Goal: Find specific page/section: Find specific page/section

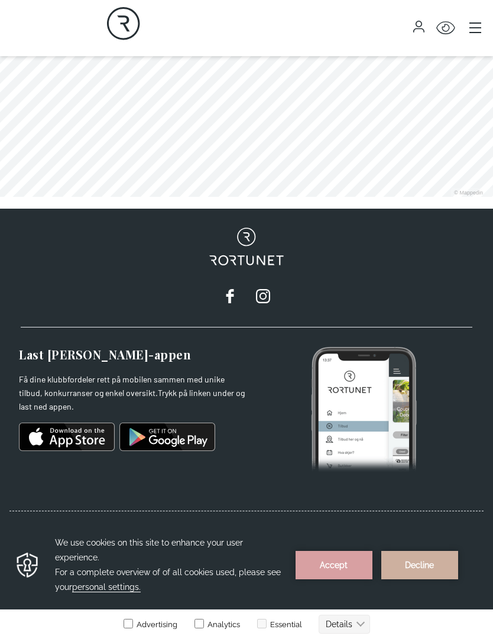
scroll to position [883, 0]
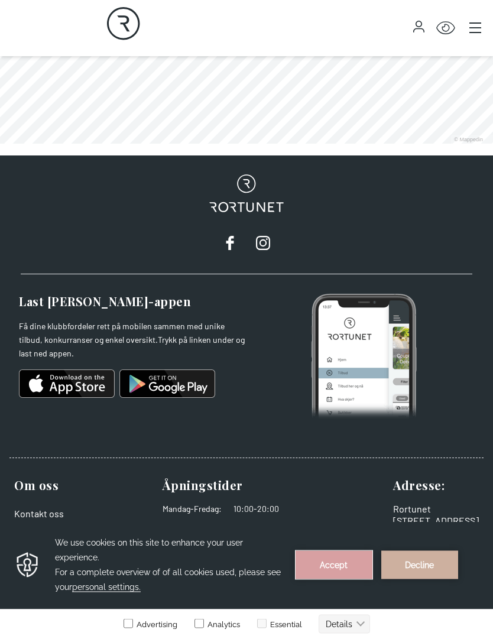
click at [324, 573] on button "Accept" at bounding box center [333, 564] width 77 height 28
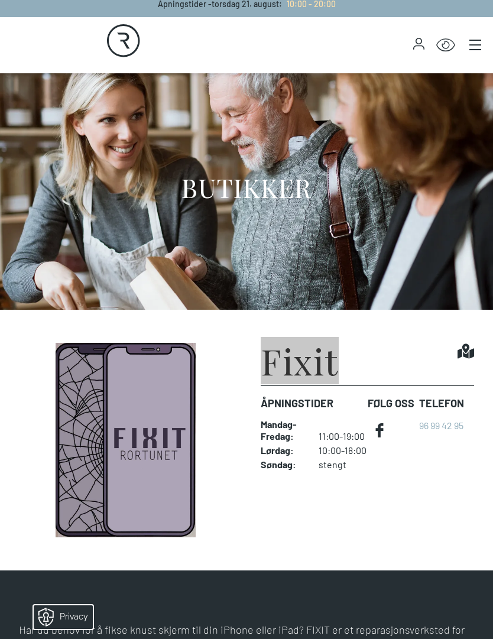
scroll to position [0, 0]
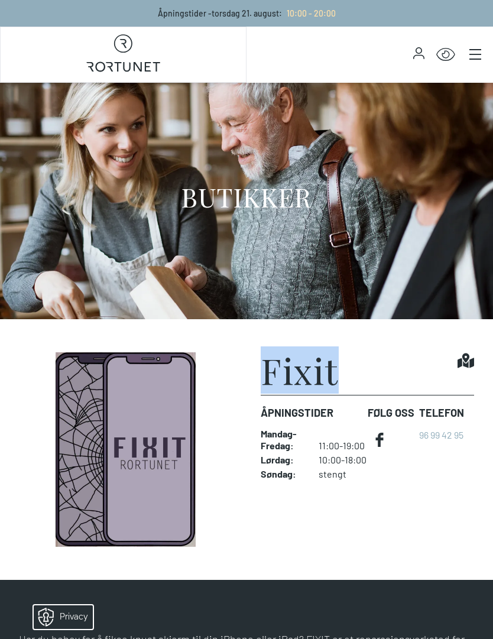
click at [469, 356] on icon at bounding box center [465, 360] width 17 height 15
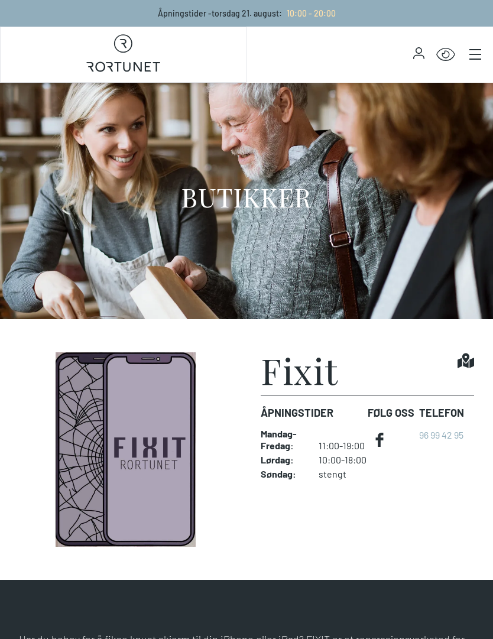
click at [299, 375] on h1 "Fixit" at bounding box center [300, 369] width 78 height 35
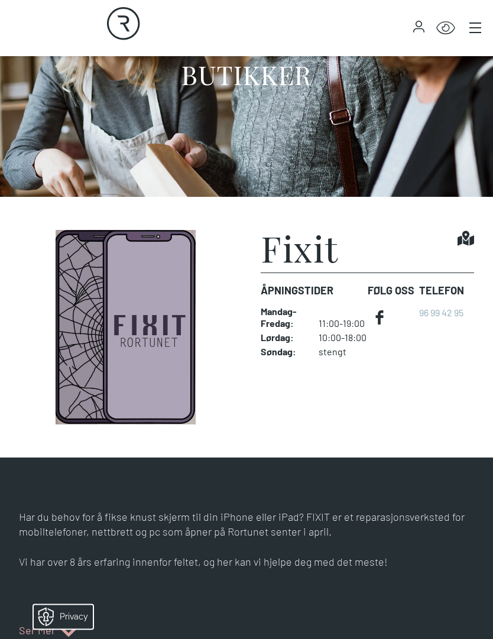
scroll to position [137, 0]
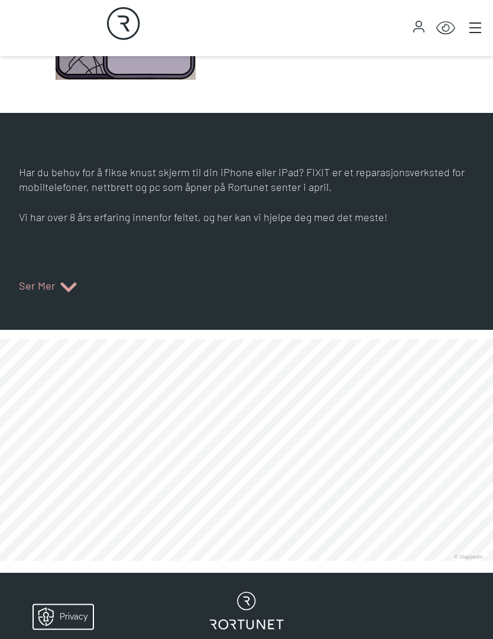
click at [48, 307] on section "Har du behov for å fikse knust skjerm til din iPhone eller iPad? FIXIT er et re…" at bounding box center [246, 221] width 493 height 217
click at [46, 288] on span "Ser Mer" at bounding box center [37, 287] width 37 height 19
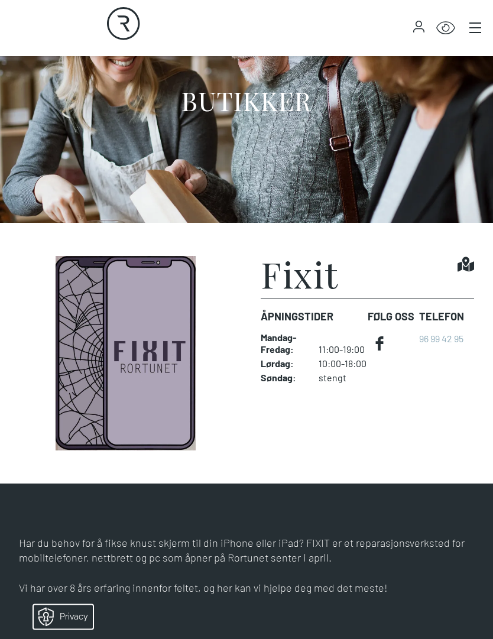
scroll to position [0, 0]
